Goal: Go to known website: Access a specific website the user already knows

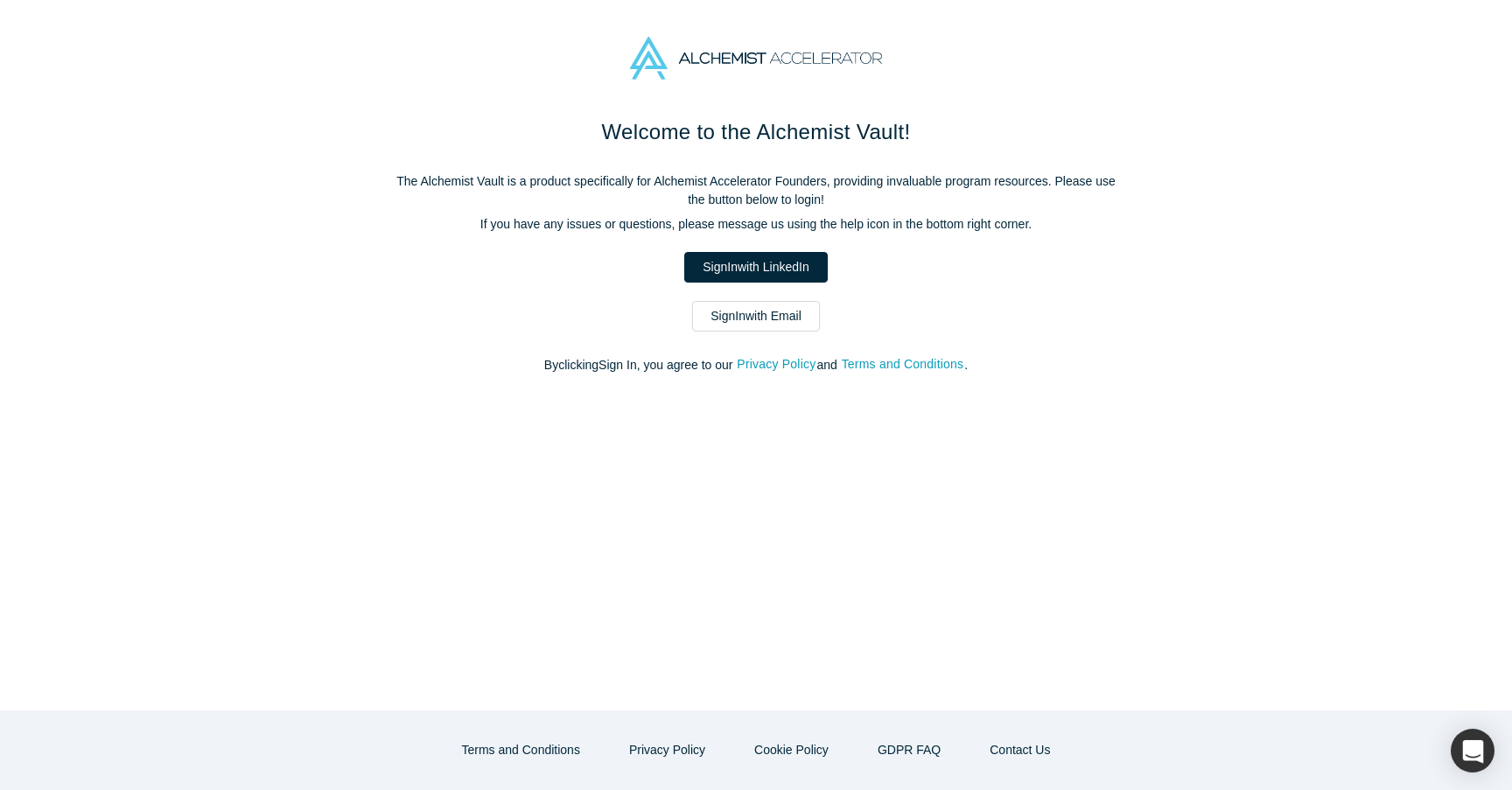
click at [739, 325] on link "Sign In with Email" at bounding box center [756, 315] width 127 height 31
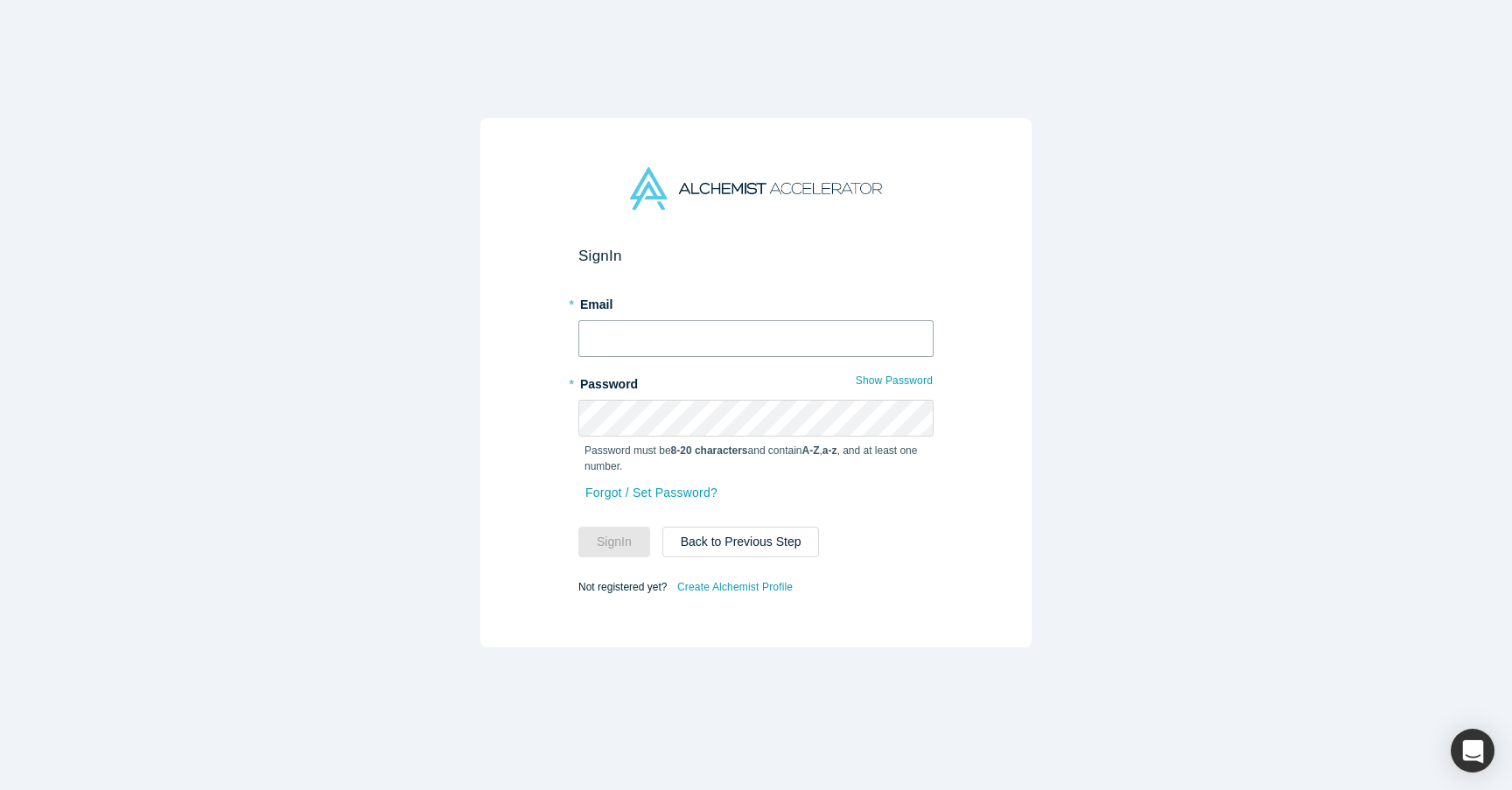
type input "[PERSON_NAME][EMAIL_ADDRESS][DOMAIN_NAME]"
click at [615, 535] on button "Sign In" at bounding box center [614, 542] width 72 height 31
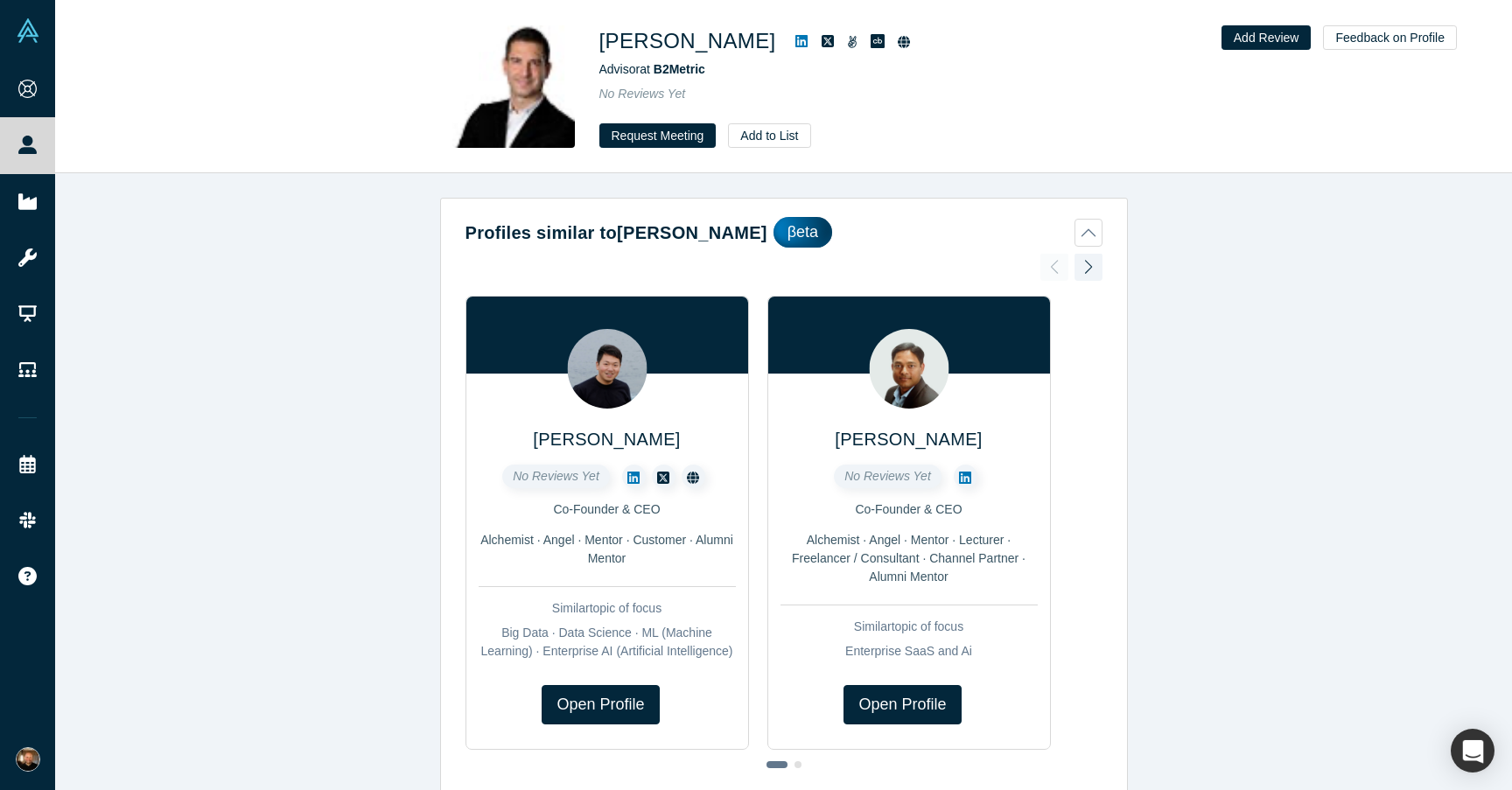
click at [796, 47] on icon at bounding box center [801, 41] width 12 height 12
